Goal: Navigation & Orientation: Find specific page/section

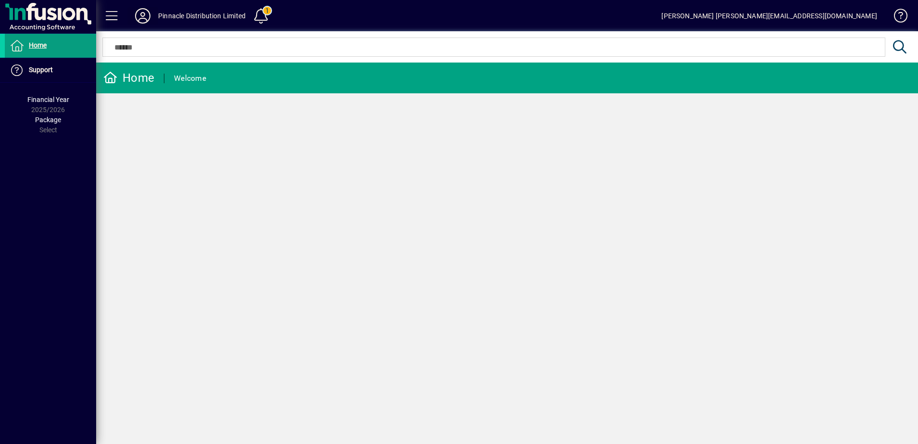
click at [139, 15] on icon at bounding box center [142, 15] width 19 height 15
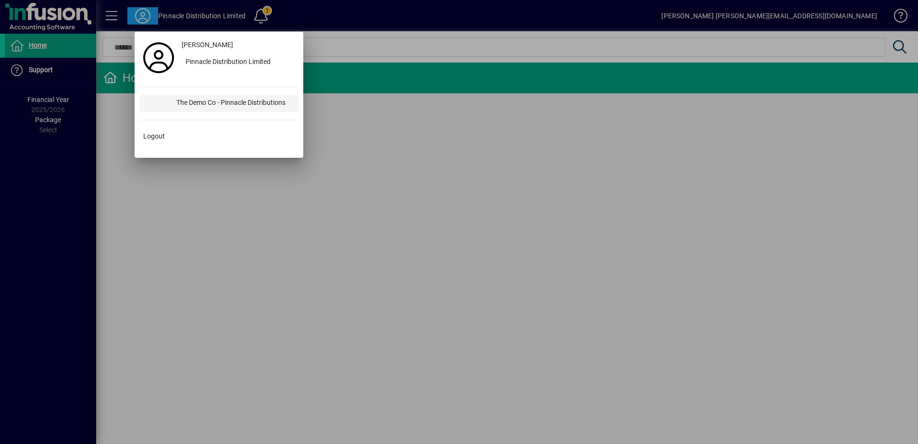
click at [246, 104] on div "The Demo Co - Pinnacle Distributions" at bounding box center [234, 103] width 130 height 17
